Goal: Information Seeking & Learning: Find specific fact

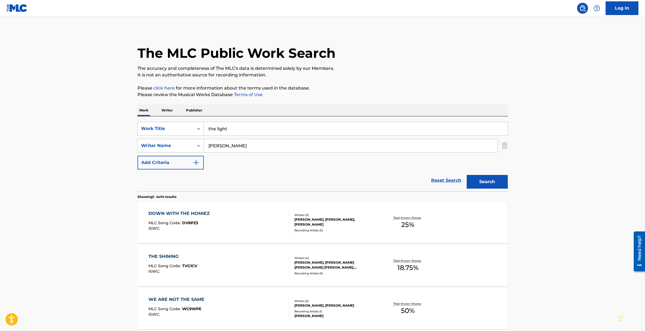
drag, startPoint x: 251, startPoint y: 145, endPoint x: 211, endPoint y: 145, distance: 40.5
click at [211, 145] on input "james Yancy" at bounding box center [350, 145] width 293 height 13
click at [466, 175] on button "Search" at bounding box center [486, 182] width 41 height 14
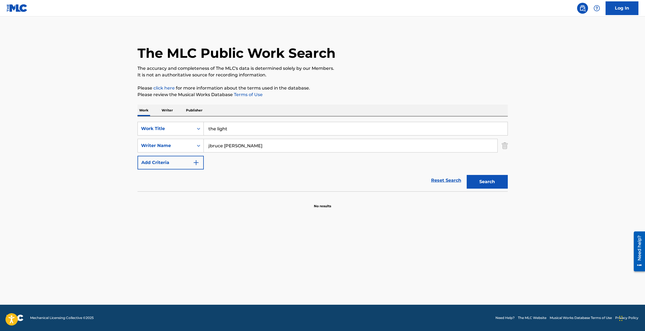
click at [212, 146] on input "jbruce malament" at bounding box center [350, 145] width 293 height 13
click at [466, 175] on button "Search" at bounding box center [486, 182] width 41 height 14
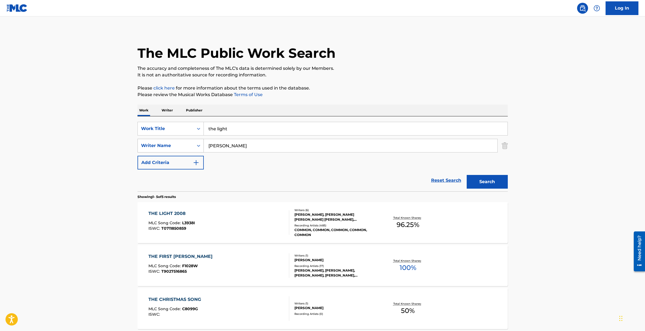
drag, startPoint x: 259, startPoint y: 143, endPoint x: 165, endPoint y: 143, distance: 93.9
click at [165, 143] on div "SearchWithCriteria30d24642-8b22-47c1-a732-74e90eb561c1 Writer Name bruce malame…" at bounding box center [322, 146] width 370 height 14
type input "caldwell"
click at [466, 175] on button "Search" at bounding box center [486, 182] width 41 height 14
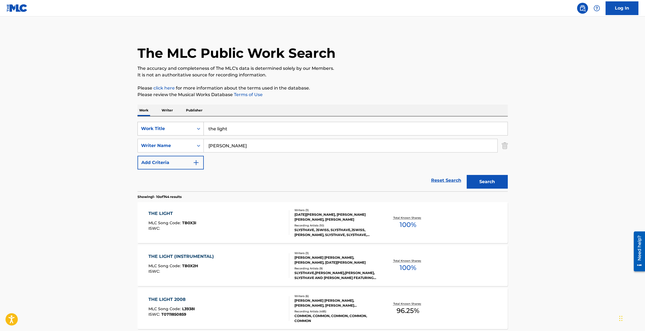
drag, startPoint x: 238, startPoint y: 129, endPoint x: 185, endPoint y: 129, distance: 53.1
click at [185, 129] on div "SearchWithCriteria9af35e30-a5d1-4817-bb3d-e8a0cb90ee5d Work Title the light" at bounding box center [322, 129] width 370 height 14
type input "can you feel it"
type input "Michael Jackson"
click at [466, 175] on button "Search" at bounding box center [486, 182] width 41 height 14
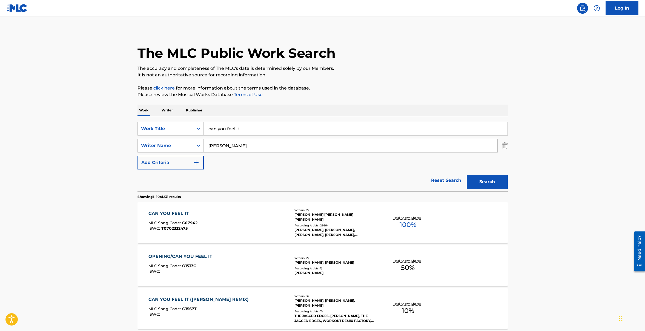
click at [177, 212] on div "CAN YOU FEEL IT" at bounding box center [172, 213] width 49 height 7
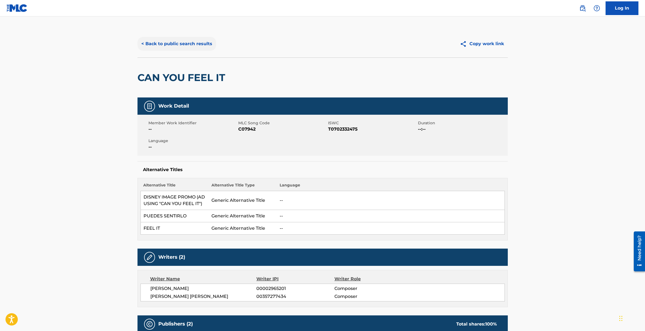
click at [175, 41] on button "< Back to public search results" at bounding box center [176, 44] width 79 height 14
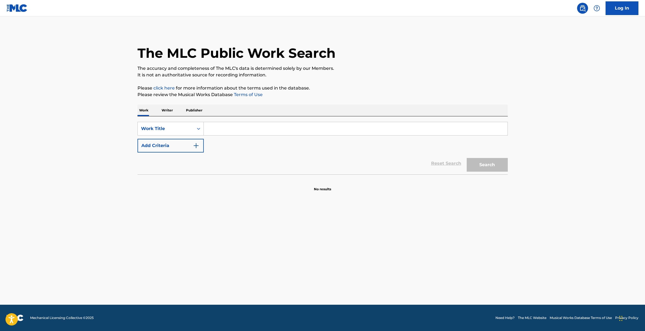
click at [253, 125] on input "Search Form" at bounding box center [356, 128] width 304 height 13
type input "devotion"
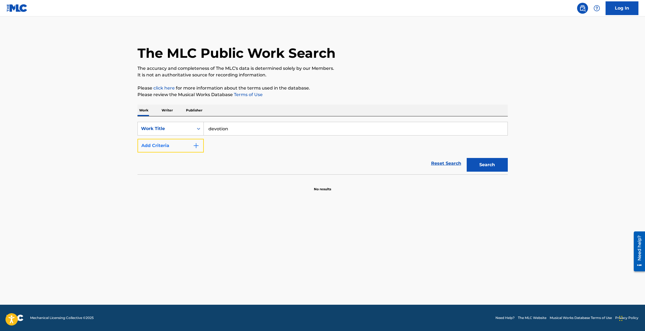
click at [165, 147] on button "Add Criteria" at bounding box center [170, 146] width 66 height 14
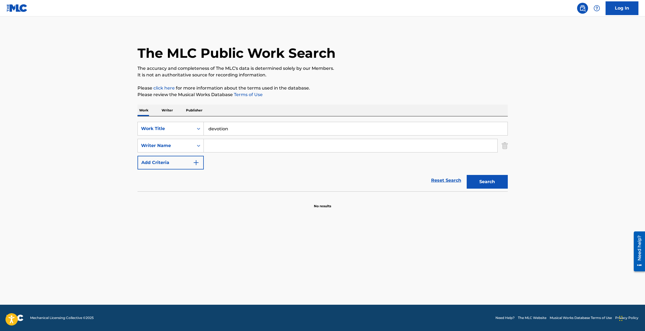
click at [222, 145] on input "Search Form" at bounding box center [350, 145] width 293 height 13
type input "maurice white"
click at [466, 175] on button "Search" at bounding box center [486, 182] width 41 height 14
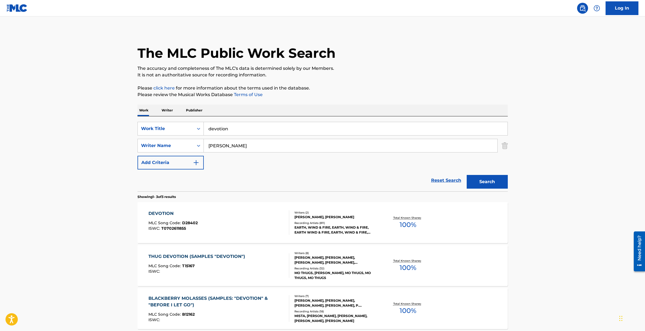
click at [162, 210] on div "DEVOTION" at bounding box center [172, 213] width 49 height 7
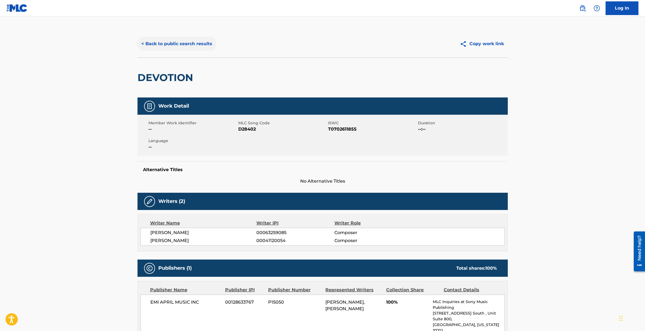
click at [162, 43] on button "< Back to public search results" at bounding box center [176, 44] width 79 height 14
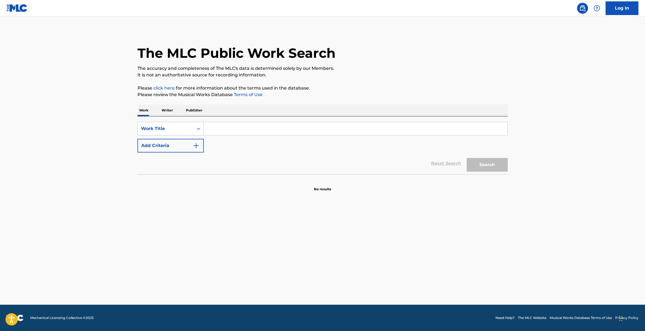
click at [264, 127] on input "Search Form" at bounding box center [356, 128] width 304 height 13
type input "craxy train"
click at [217, 129] on input "craxy train" at bounding box center [356, 128] width 304 height 13
type input "crazy train"
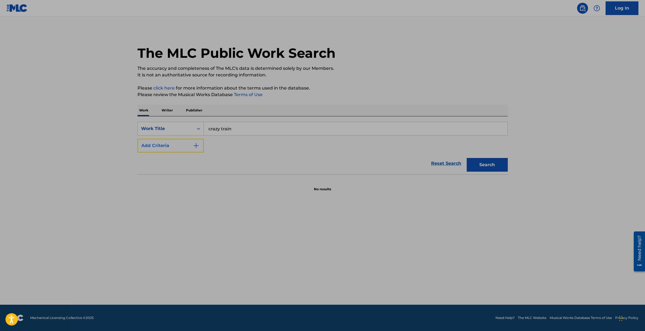
click at [168, 147] on button "Add Criteria" at bounding box center [170, 146] width 66 height 14
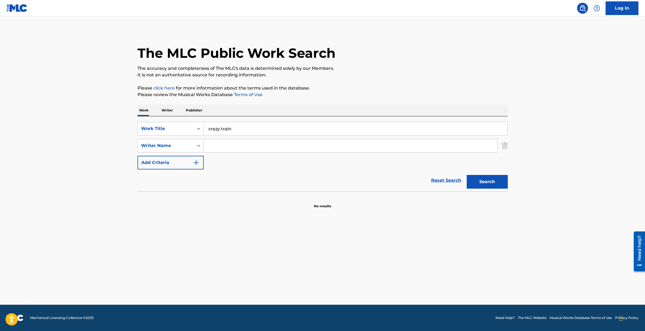
click at [232, 146] on input "Search Form" at bounding box center [350, 145] width 293 height 13
type input "p"
type input "[PERSON_NAME]"
click at [466, 175] on button "Search" at bounding box center [486, 182] width 41 height 14
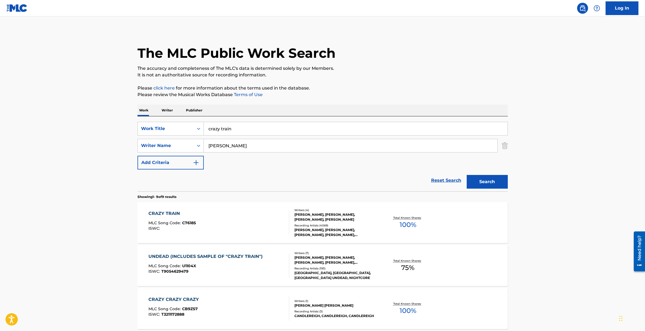
click at [165, 212] on div "CRAZY TRAIN" at bounding box center [171, 213] width 47 height 7
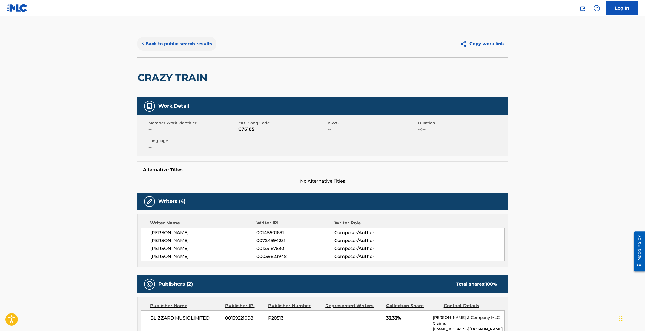
click at [177, 41] on button "< Back to public search results" at bounding box center [176, 44] width 79 height 14
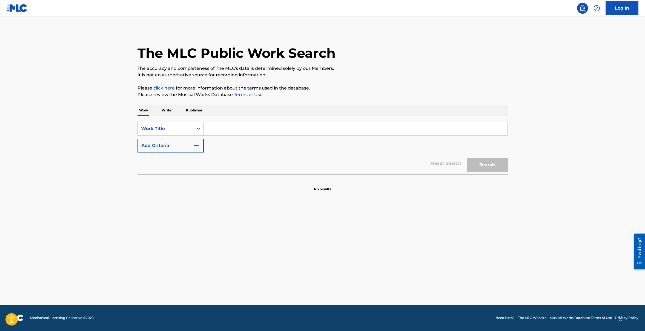
click at [233, 129] on input "Search Form" at bounding box center [356, 128] width 304 height 13
type input "the payback"
click at [164, 142] on button "Add Criteria" at bounding box center [170, 146] width 66 height 14
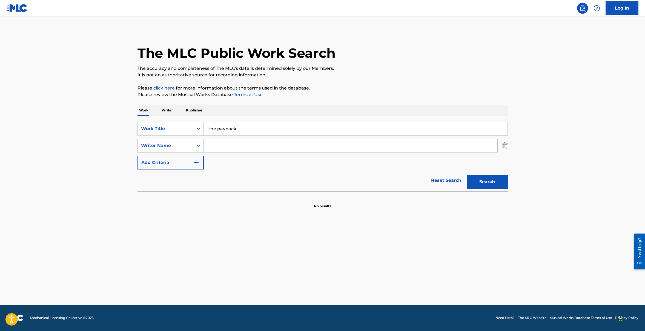
click at [225, 146] on input "Search Form" at bounding box center [350, 145] width 293 height 13
type input "james brown"
click at [466, 175] on button "Search" at bounding box center [486, 182] width 41 height 14
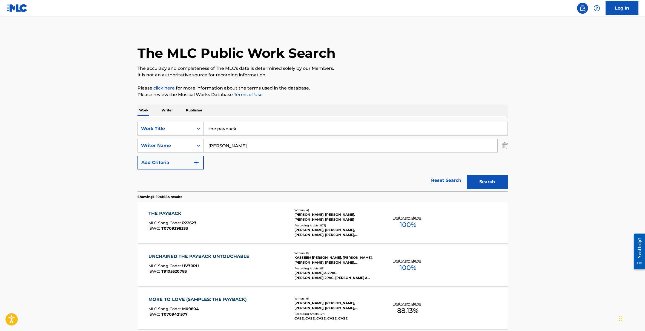
click at [169, 212] on div "THE PAYBACK" at bounding box center [172, 213] width 48 height 7
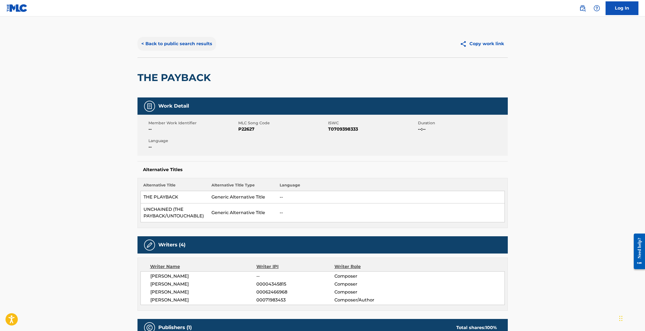
click at [168, 44] on button "< Back to public search results" at bounding box center [176, 44] width 79 height 14
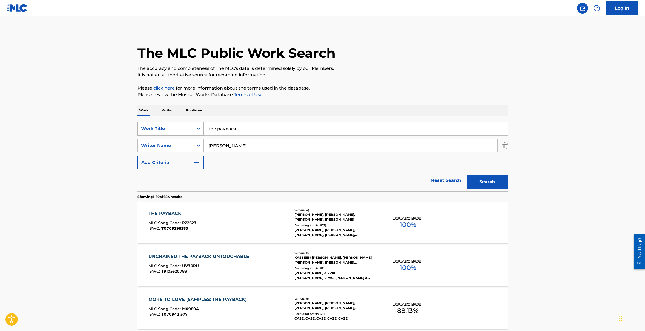
drag, startPoint x: 251, startPoint y: 130, endPoint x: 179, endPoint y: 130, distance: 72.0
click at [179, 130] on div "SearchWithCriteria533a915e-2948-40c3-a5cb-fc0feba0a155 Work Title the payback" at bounding box center [322, 129] width 370 height 14
type input "paradise"
type input "jean Claude Olivier"
click at [488, 184] on button "Search" at bounding box center [486, 182] width 41 height 14
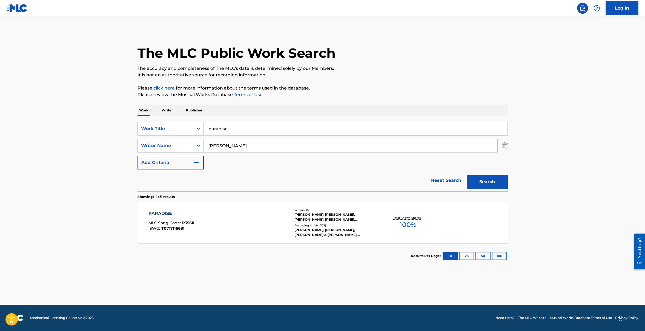
click at [161, 215] on div "PARADISE" at bounding box center [171, 213] width 47 height 7
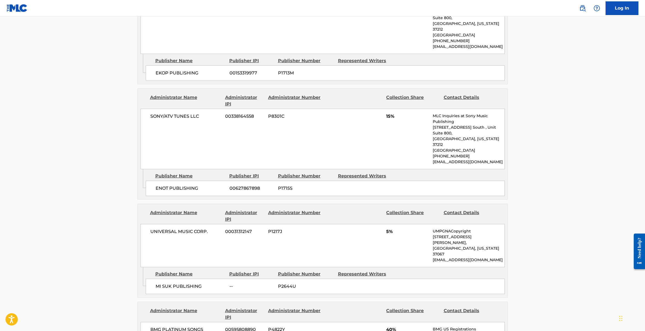
scroll to position [394, 0]
